Goal: Find specific page/section: Find specific page/section

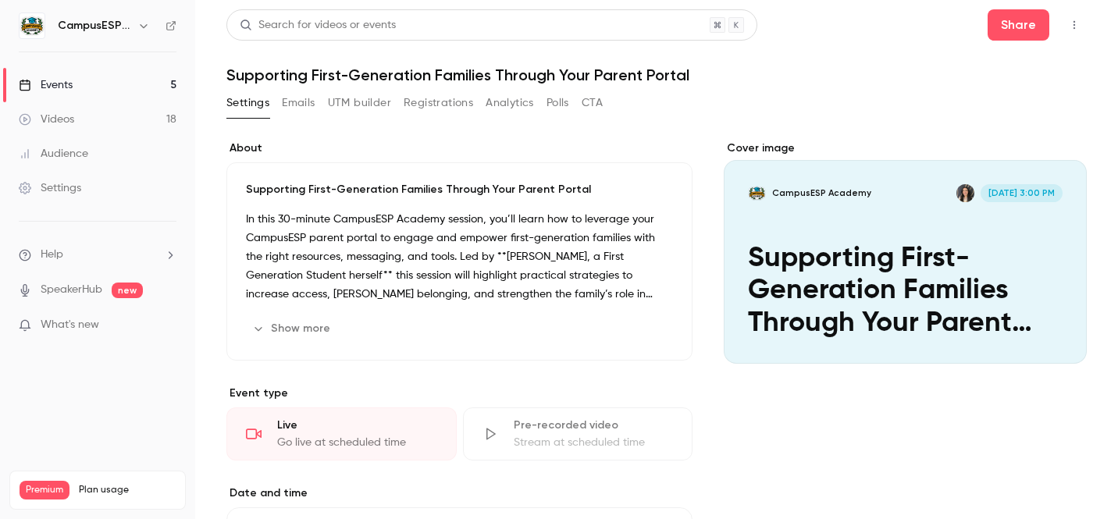
click at [52, 20] on div "CampusESP Academy" at bounding box center [98, 25] width 158 height 27
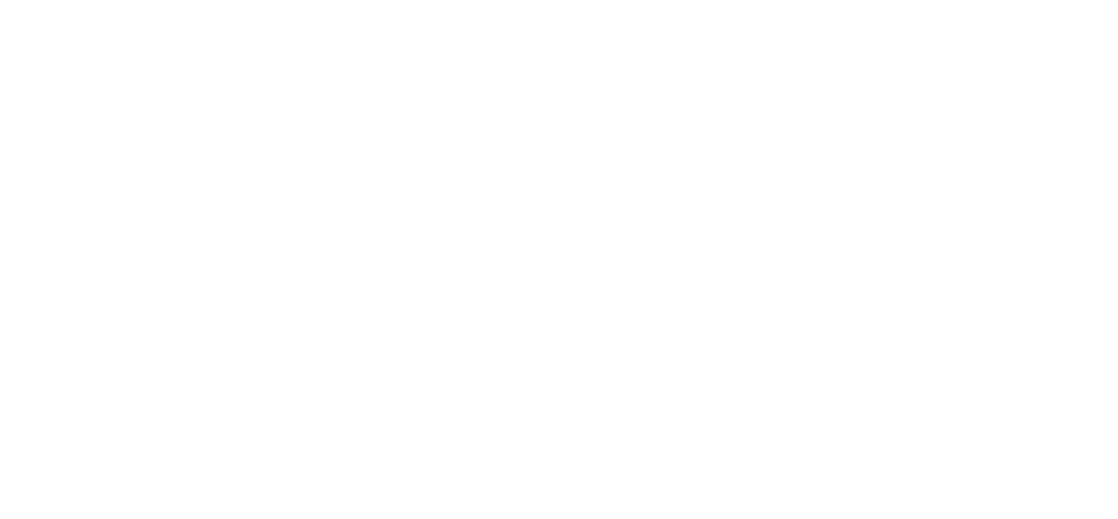
click at [75, 0] on html at bounding box center [559, 0] width 1118 height 0
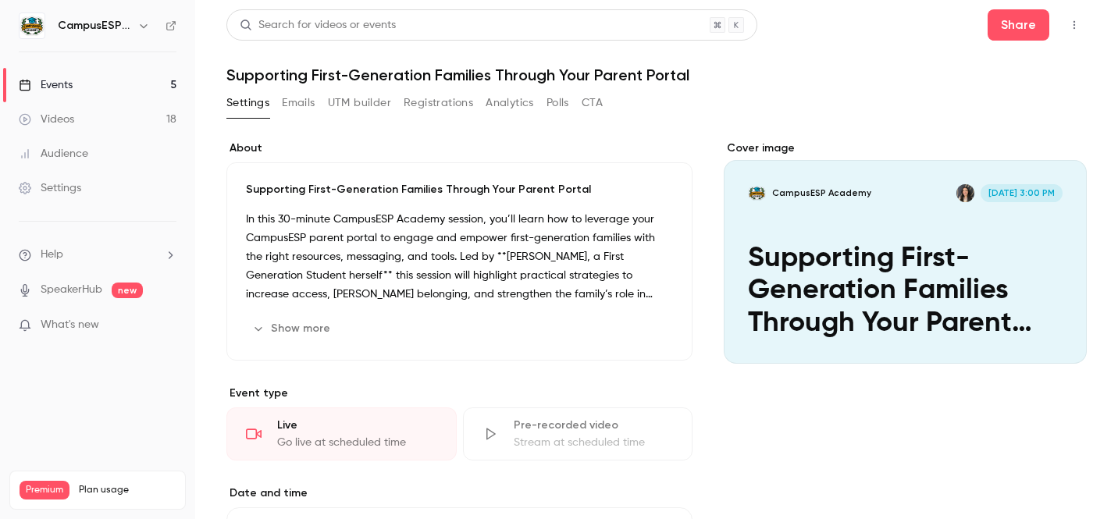
click at [75, 85] on link "Events 5" at bounding box center [97, 85] width 195 height 34
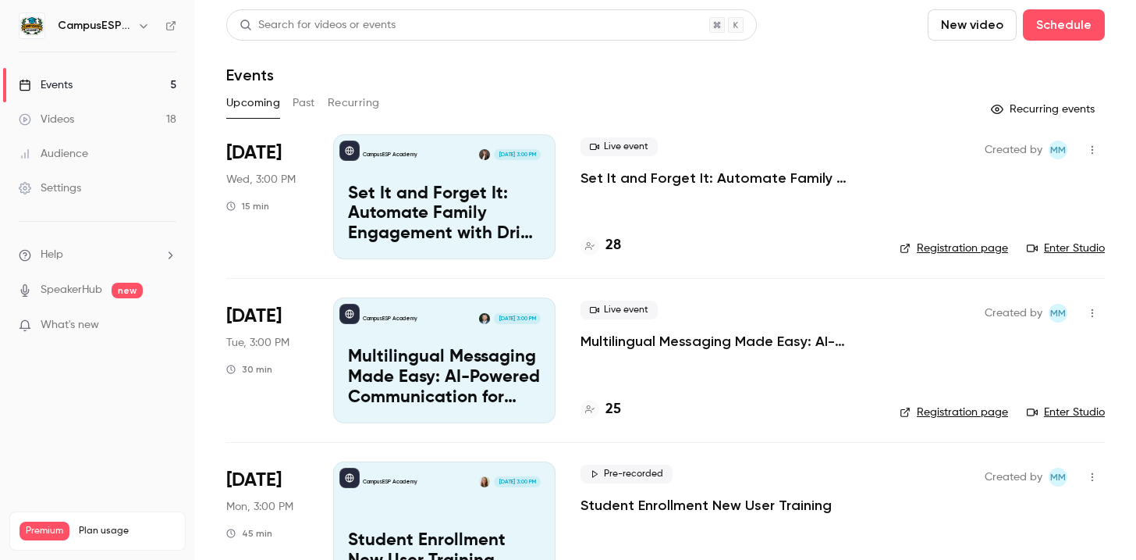
click at [620, 239] on h4 "28" at bounding box center [614, 245] width 16 height 21
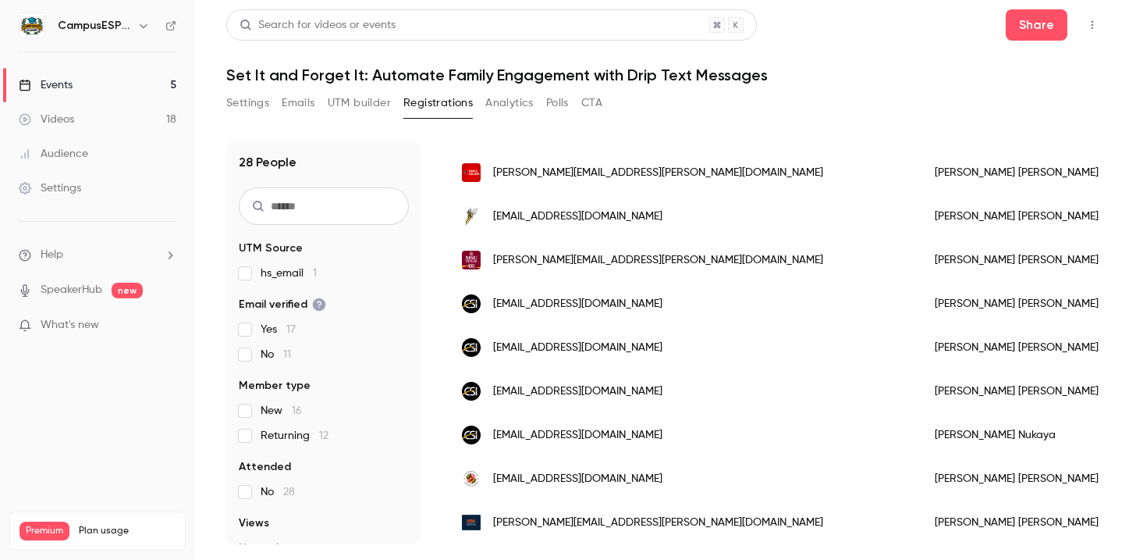
scroll to position [981, 0]
